Goal: Task Accomplishment & Management: Complete application form

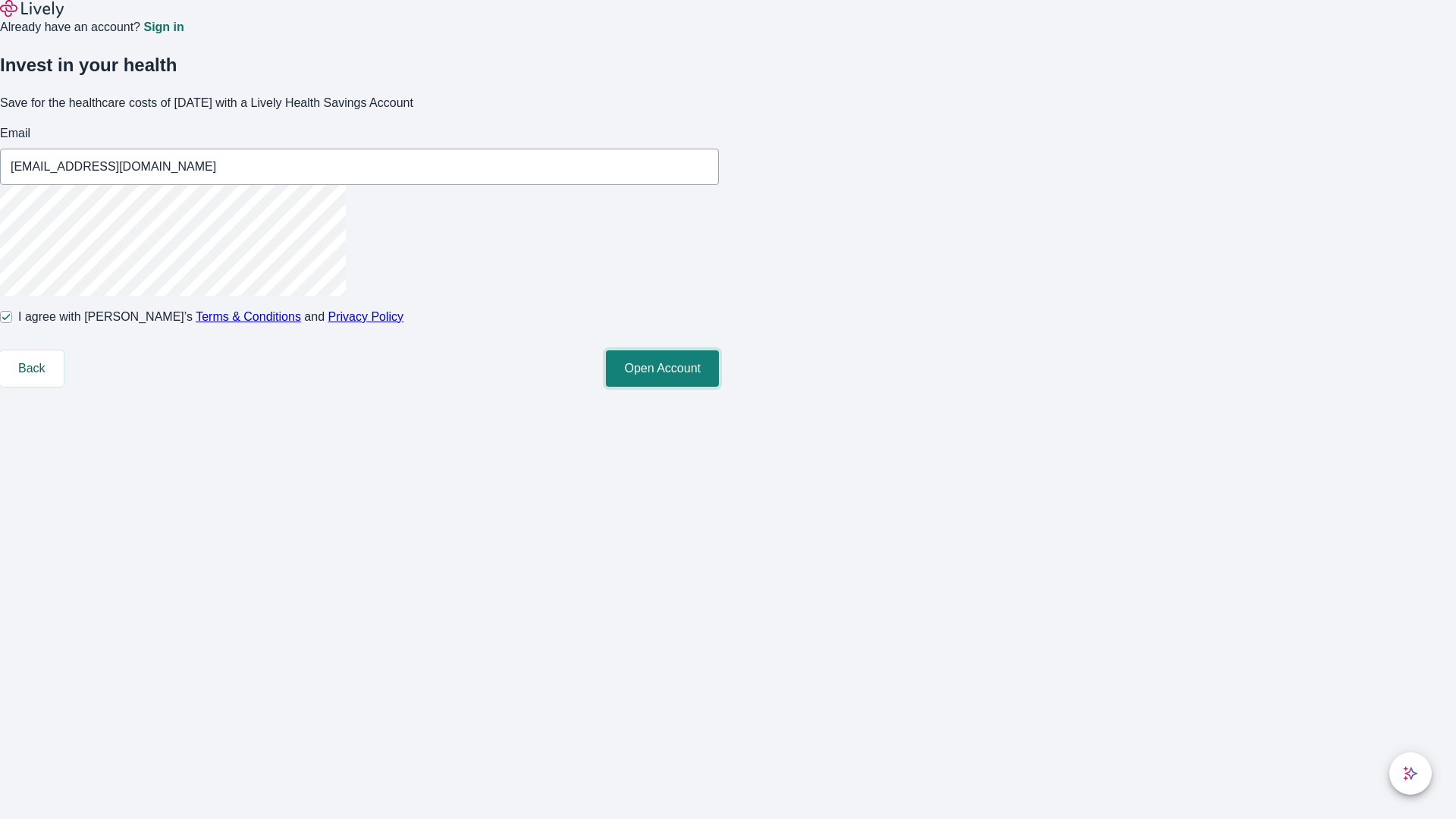
click at [719, 387] on button "Open Account" at bounding box center [662, 368] width 113 height 36
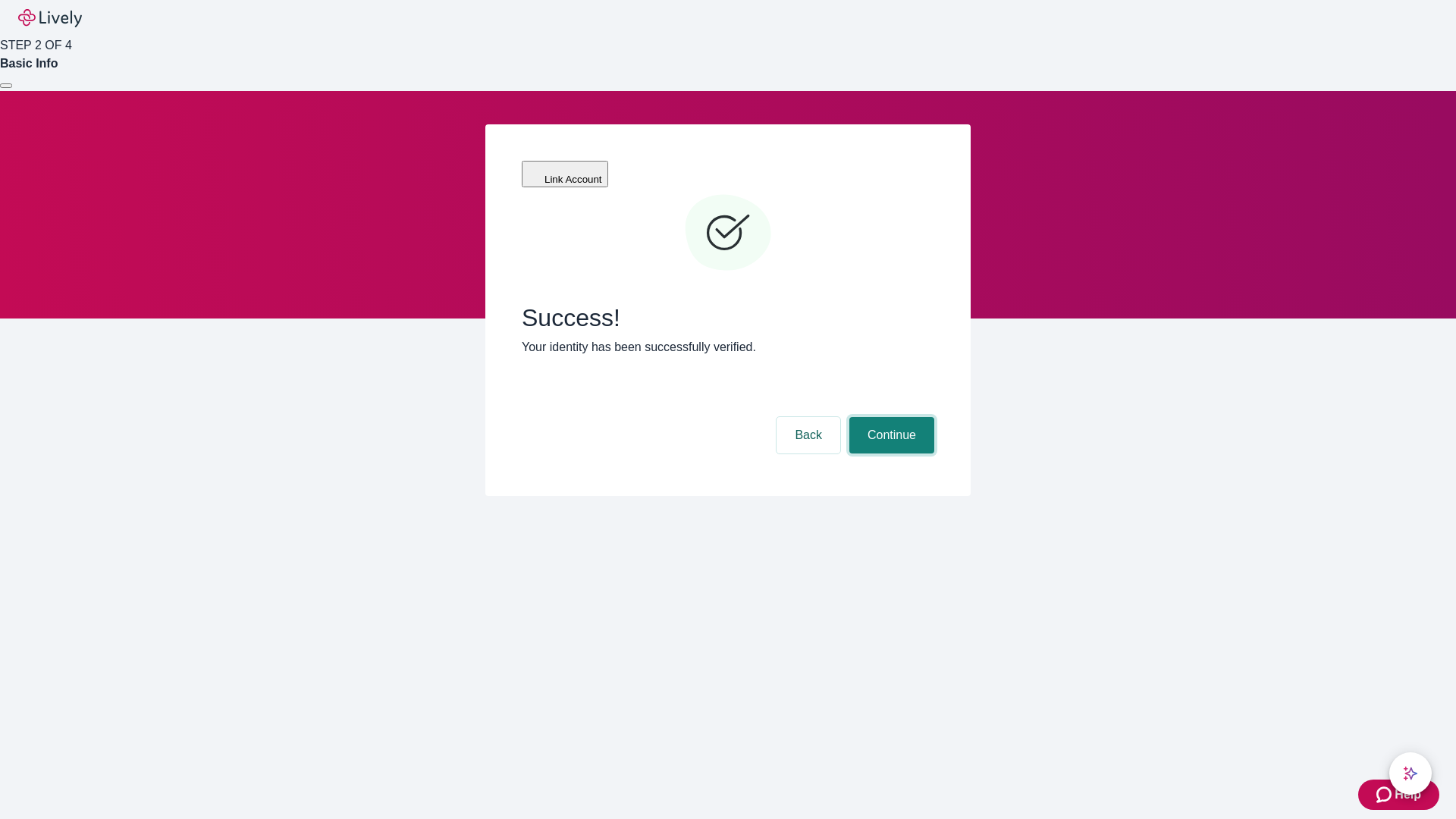
click at [890, 417] on button "Continue" at bounding box center [892, 435] width 85 height 36
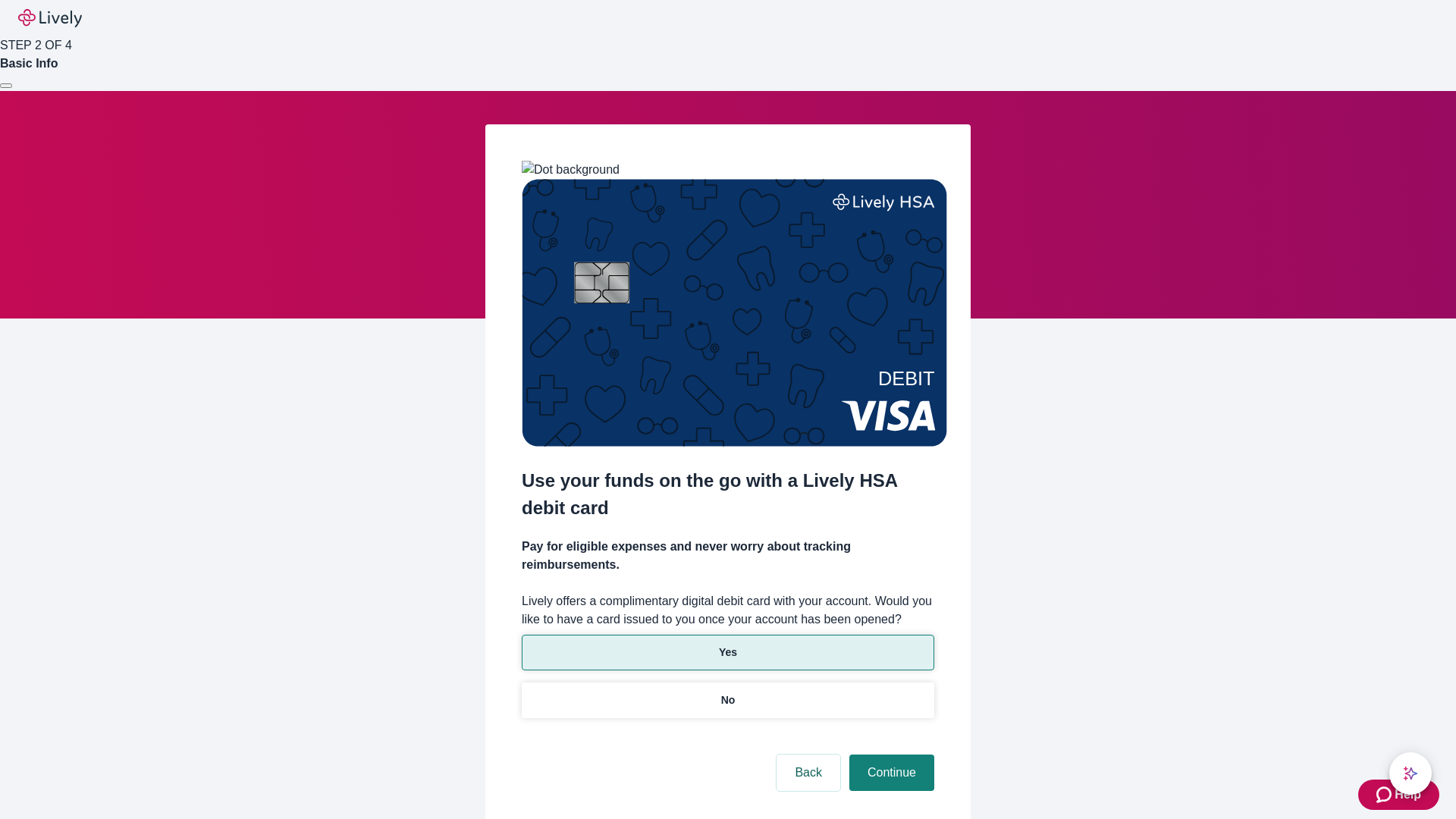
click at [727, 645] on p "Yes" at bounding box center [728, 653] width 18 height 16
click at [890, 755] on button "Continue" at bounding box center [892, 772] width 85 height 36
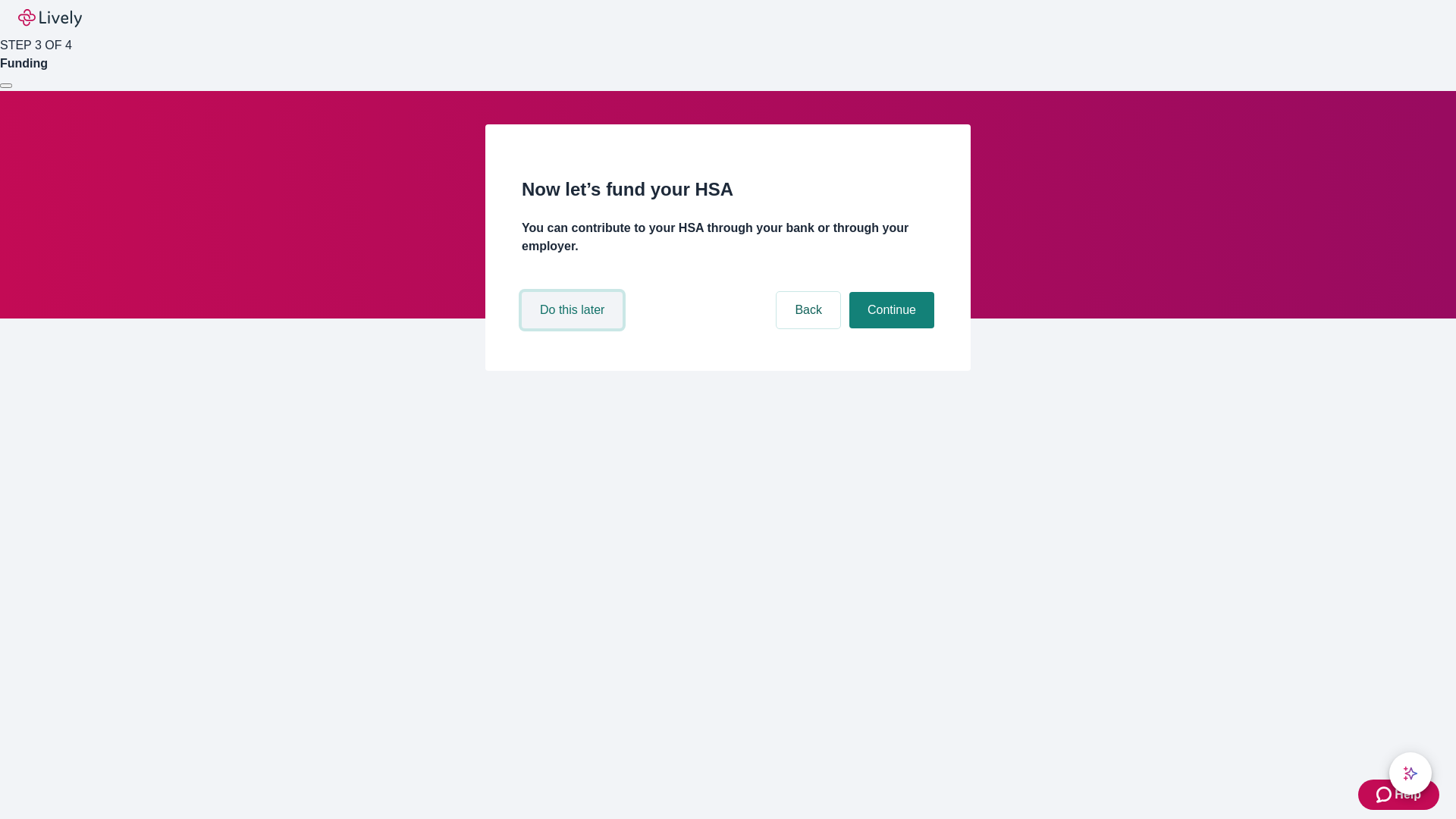
click at [574, 328] on button "Do this later" at bounding box center [571, 310] width 101 height 36
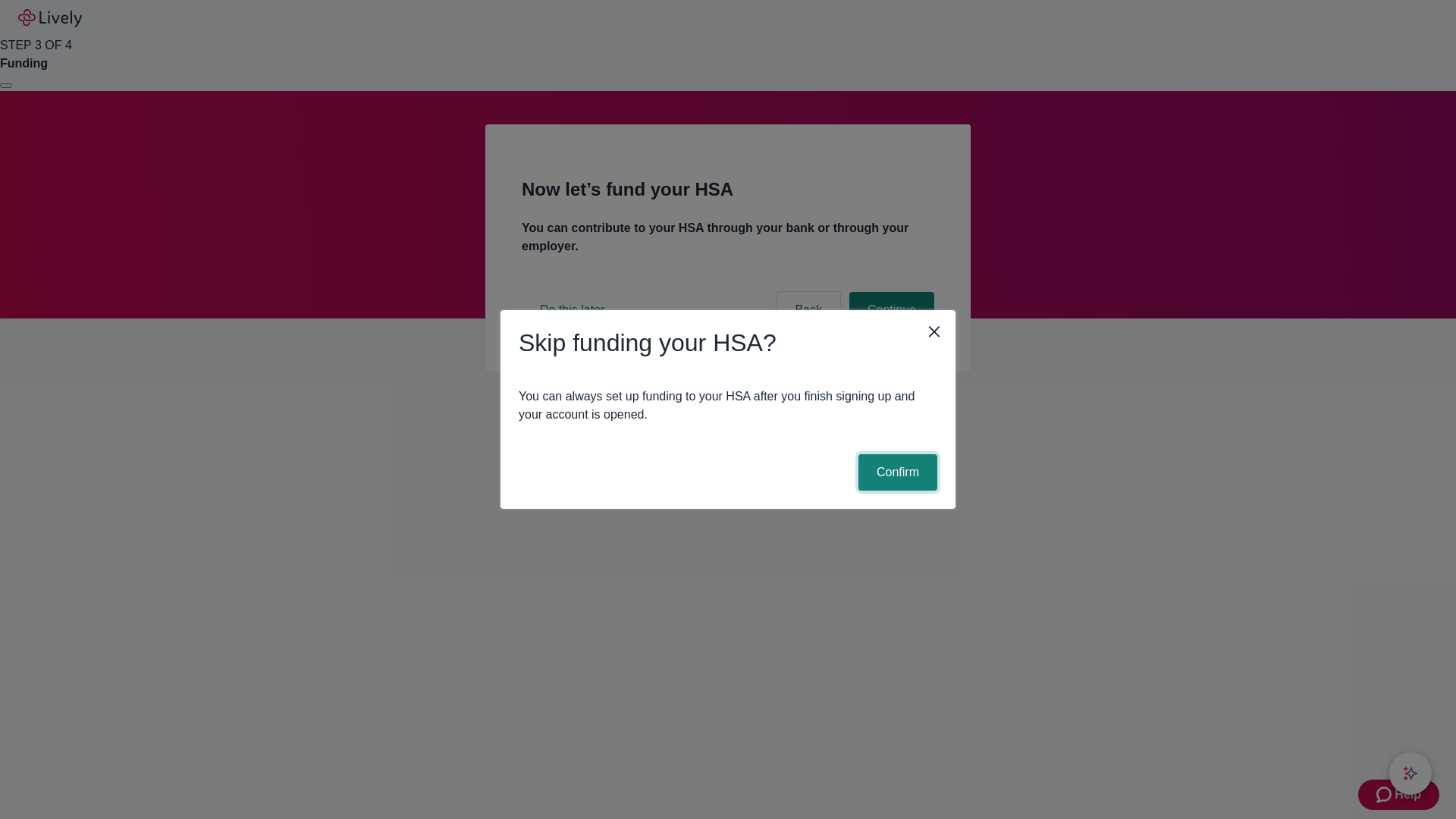
click at [896, 472] on button "Confirm" at bounding box center [898, 472] width 79 height 36
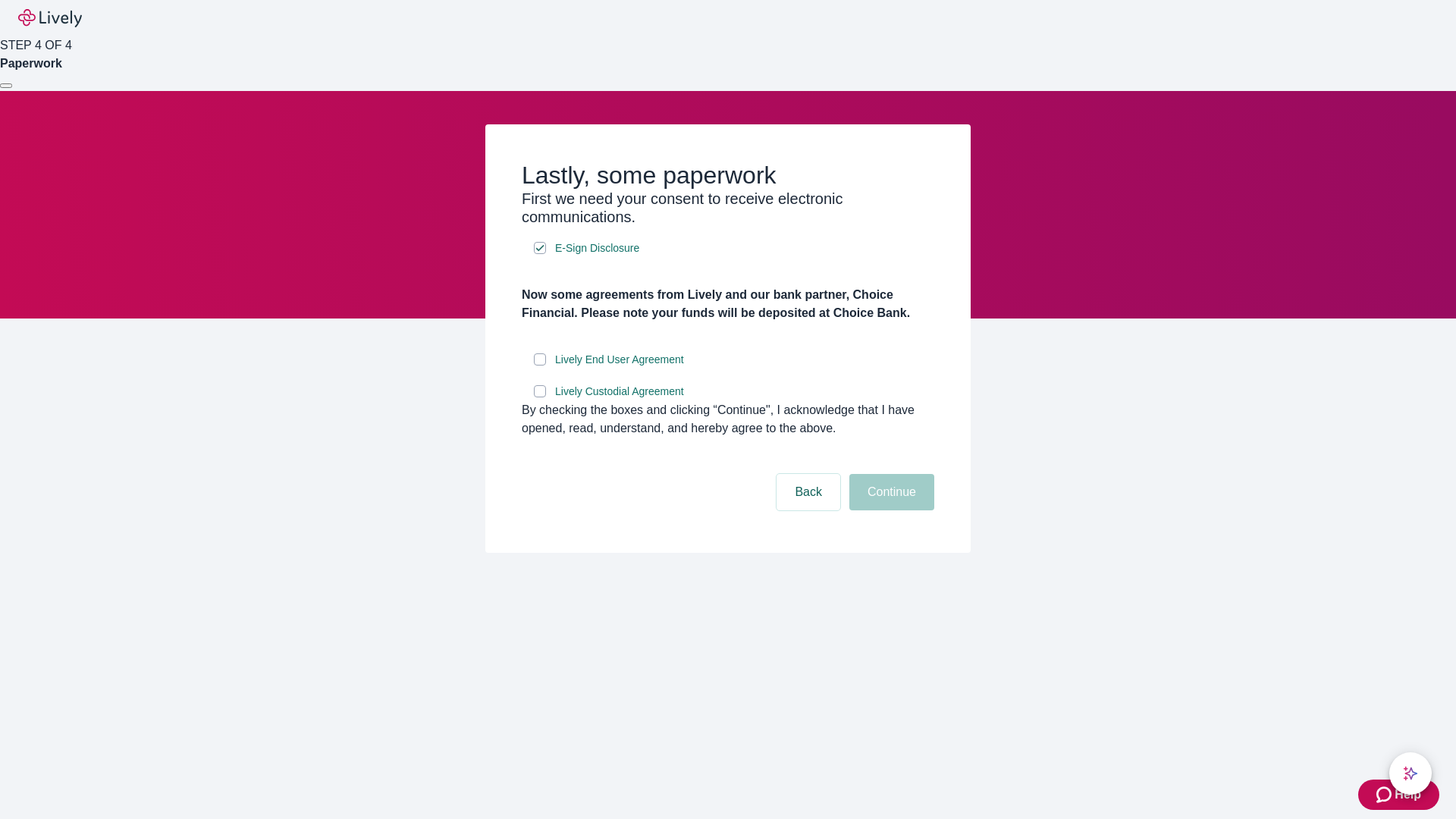
click at [540, 366] on input "Lively End User Agreement" at bounding box center [540, 360] width 12 height 12
checkbox input "true"
click at [540, 398] on input "Lively Custodial Agreement" at bounding box center [540, 391] width 12 height 12
checkbox input "true"
click at [890, 510] on button "Continue" at bounding box center [892, 492] width 85 height 36
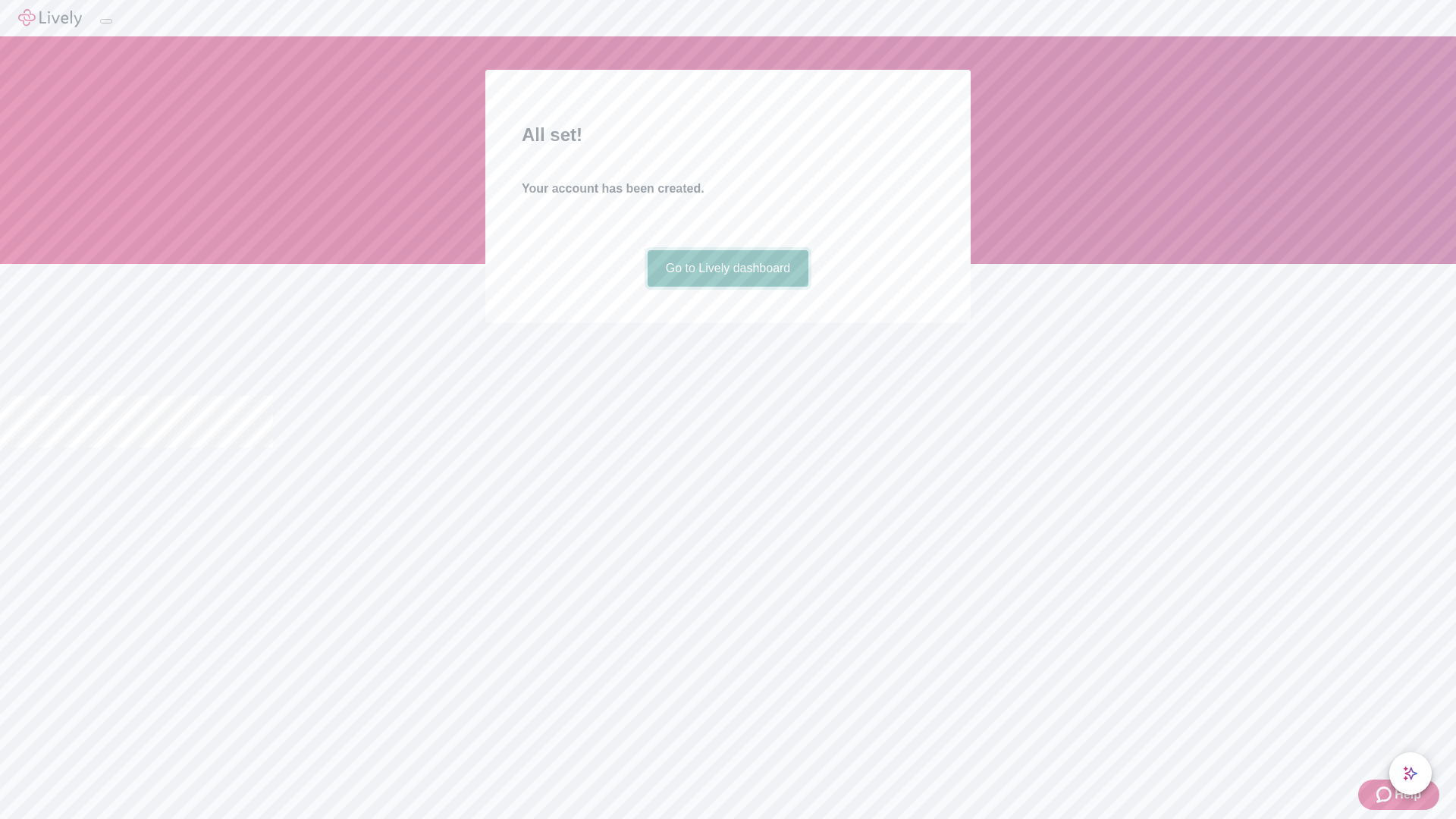
click at [727, 287] on link "Go to Lively dashboard" at bounding box center [729, 268] width 162 height 36
